Goal: Find contact information: Find contact information

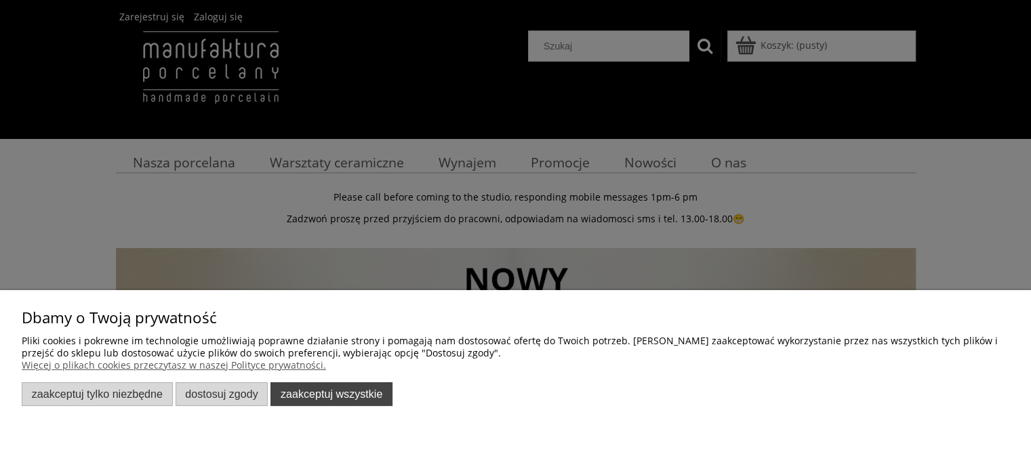
click at [344, 400] on button "Zaakceptuj wszystkie" at bounding box center [331, 394] width 122 height 24
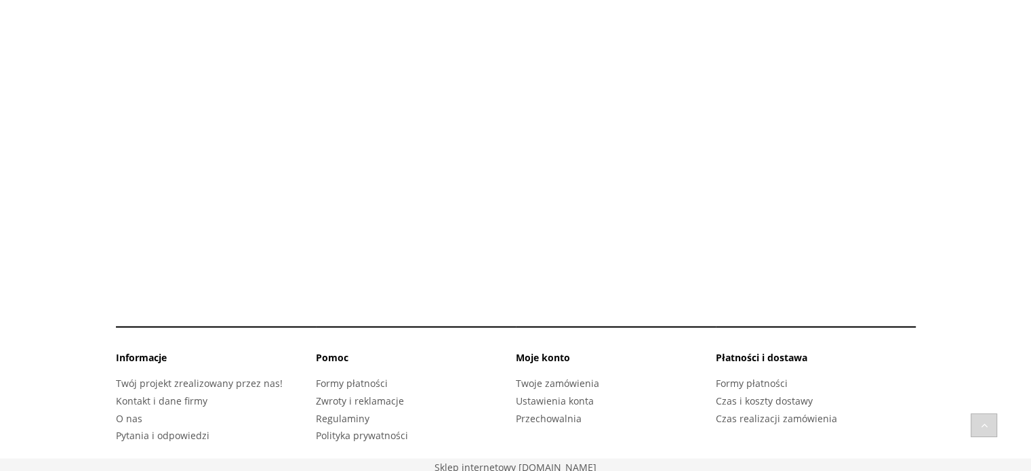
scroll to position [2042, 0]
click at [146, 396] on link "Kontakt i dane firmy" at bounding box center [162, 397] width 92 height 13
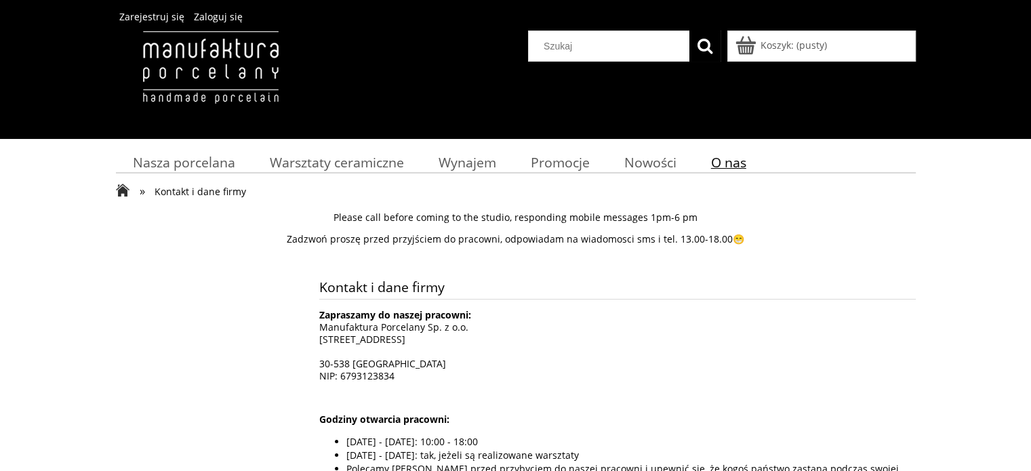
click at [725, 165] on span "O nas" at bounding box center [728, 162] width 35 height 18
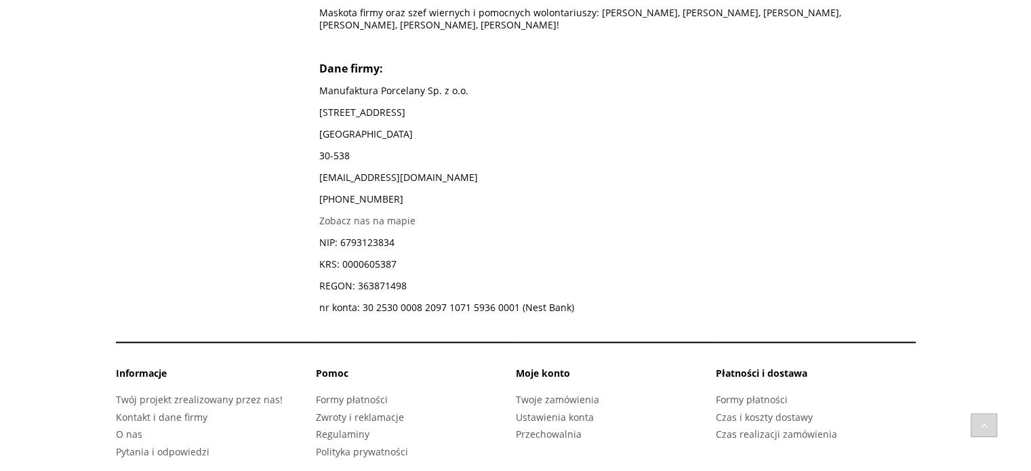
scroll to position [1445, 0]
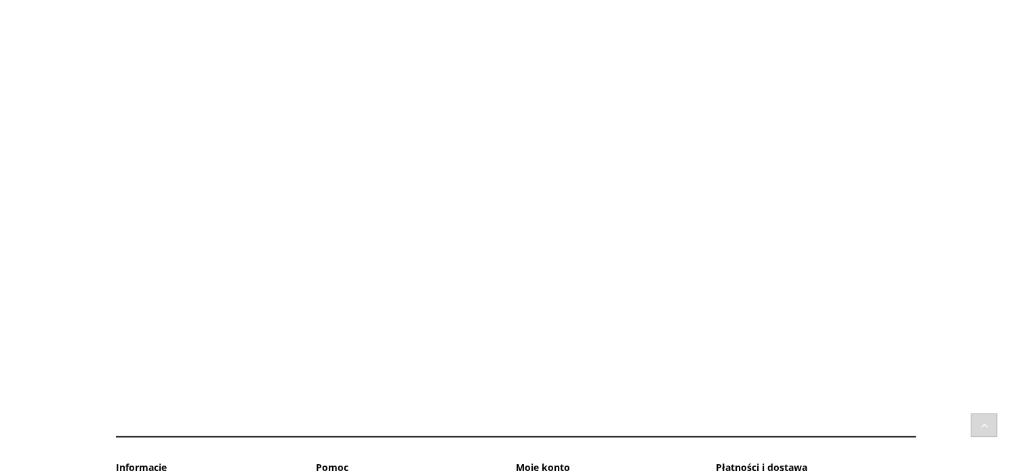
scroll to position [2042, 0]
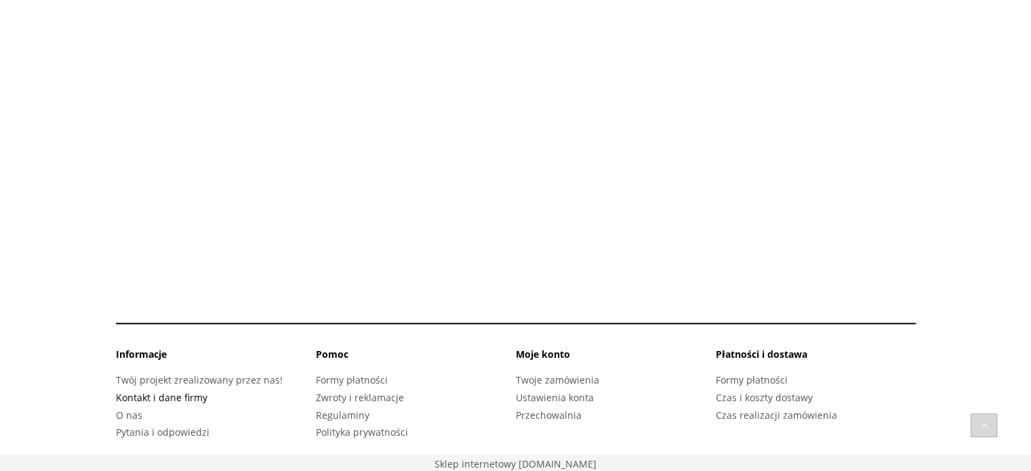
click at [203, 395] on link "Kontakt i dane firmy" at bounding box center [162, 397] width 92 height 13
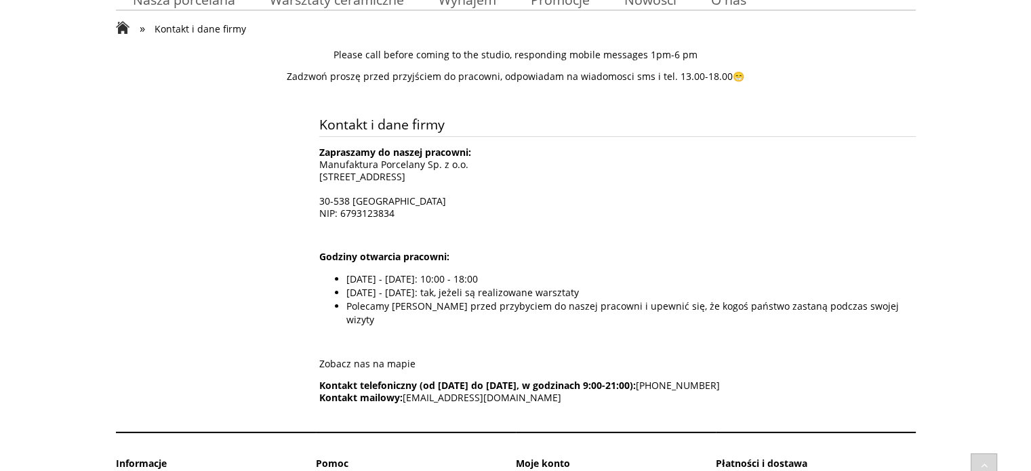
scroll to position [260, 0]
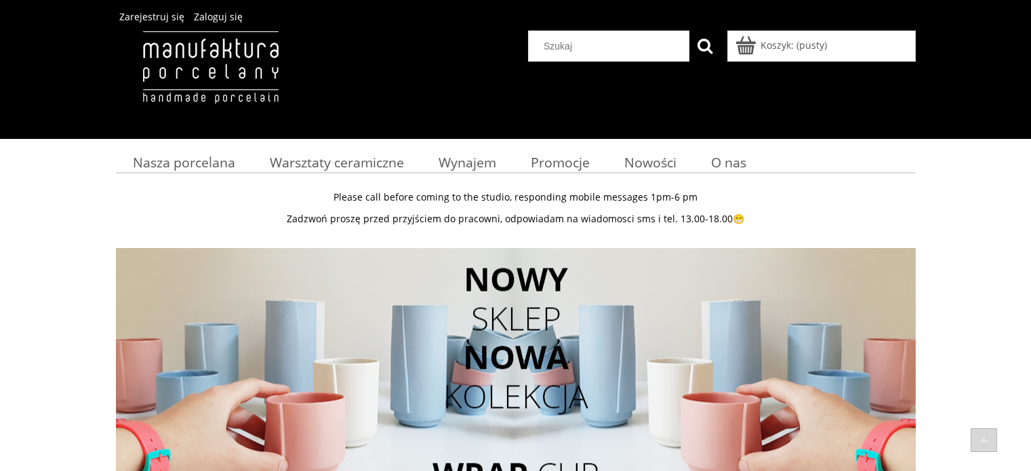
scroll to position [2041, 0]
